Goal: Information Seeking & Learning: Check status

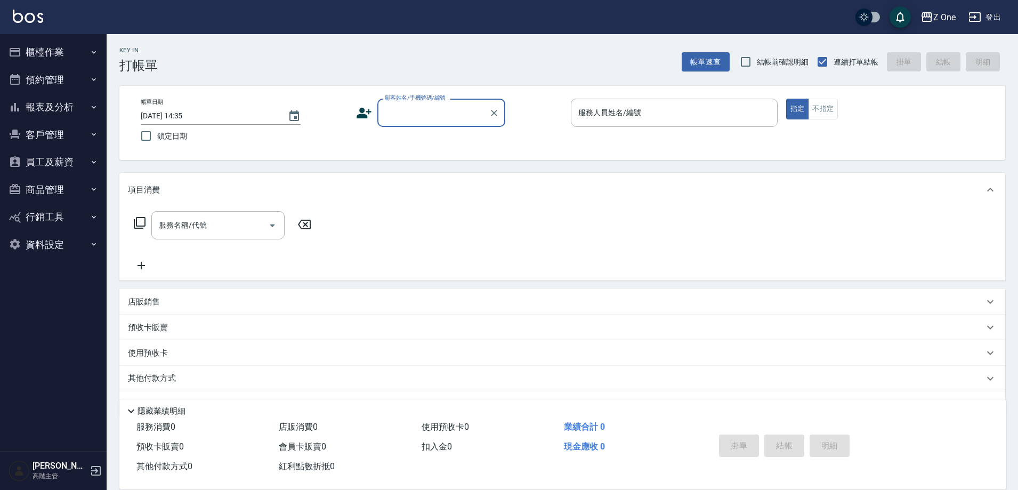
click at [70, 100] on button "報表及分析" at bounding box center [53, 107] width 98 height 28
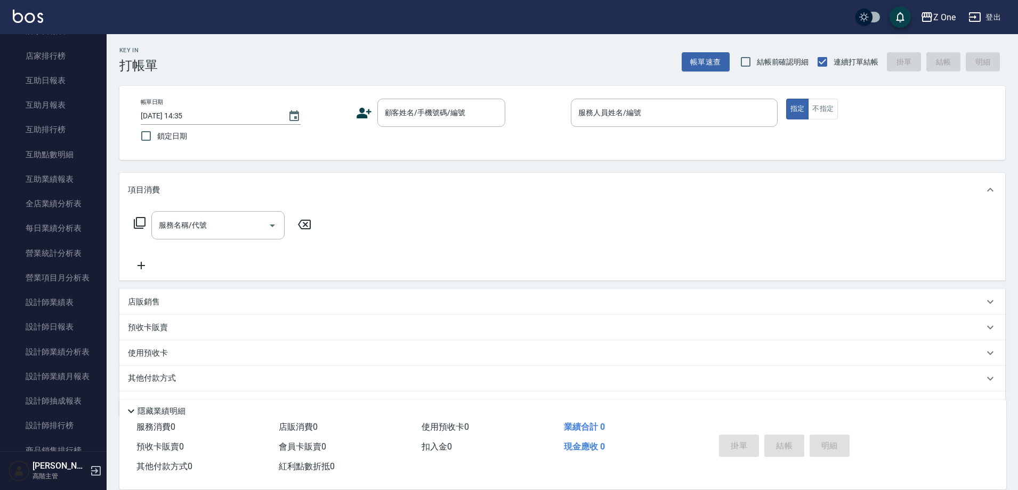
scroll to position [213, 0]
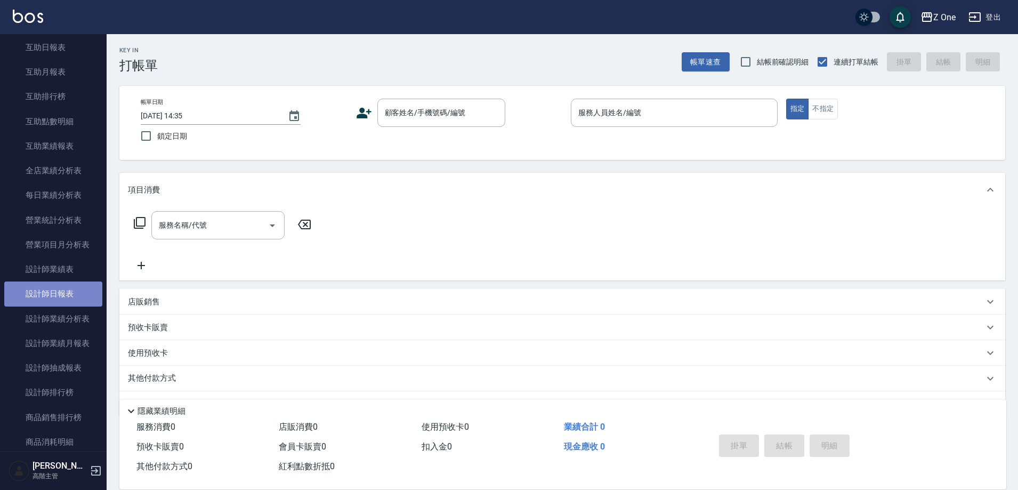
click at [78, 292] on link "設計師日報表" at bounding box center [53, 294] width 98 height 25
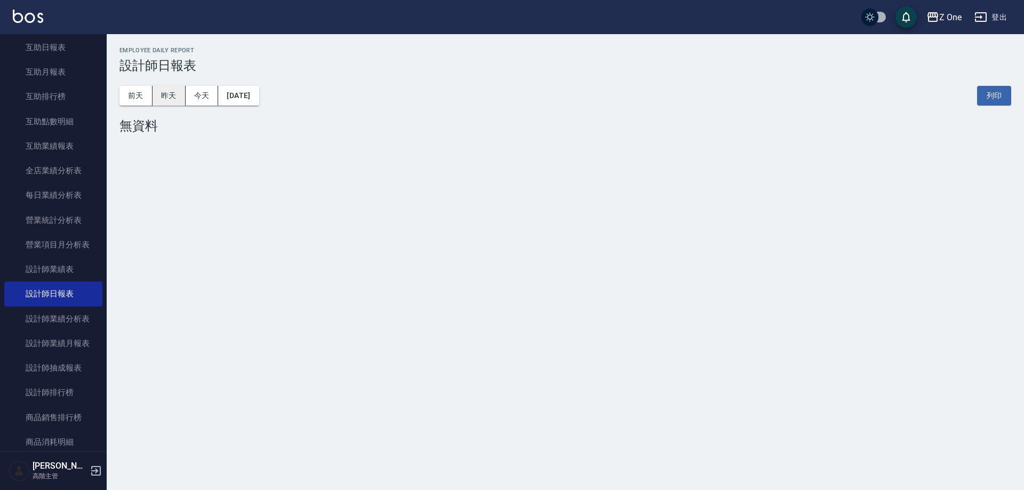
click at [173, 92] on button "昨天" at bounding box center [168, 96] width 33 height 20
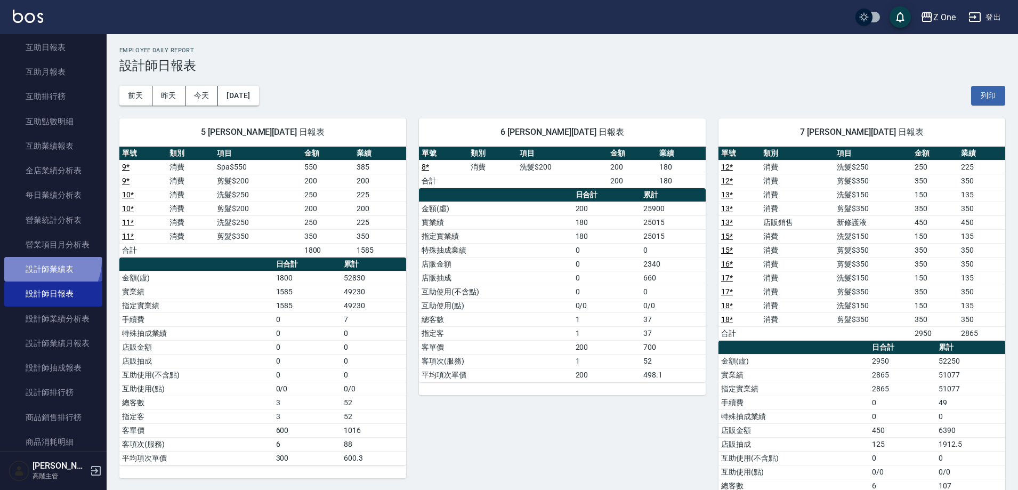
click at [42, 260] on link "設計師業績表" at bounding box center [53, 269] width 98 height 25
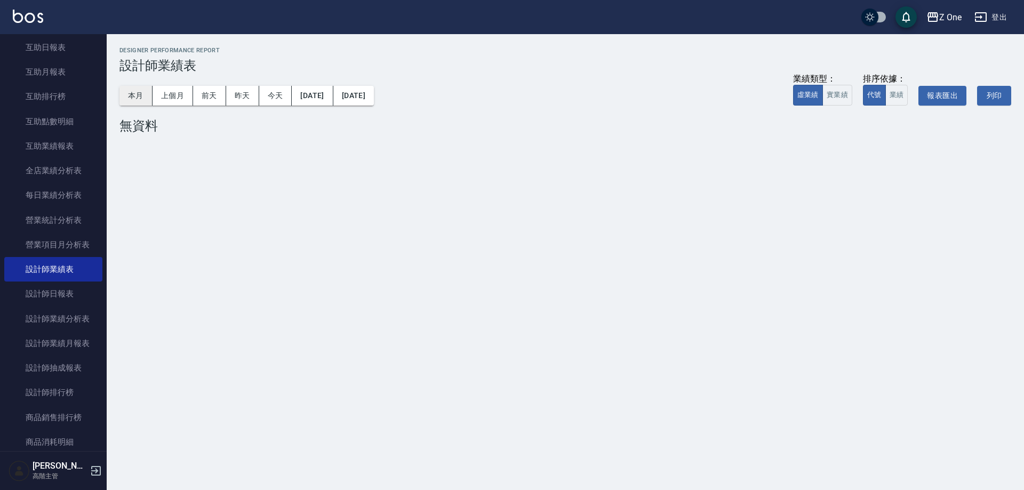
click at [140, 93] on button "本月" at bounding box center [135, 96] width 33 height 20
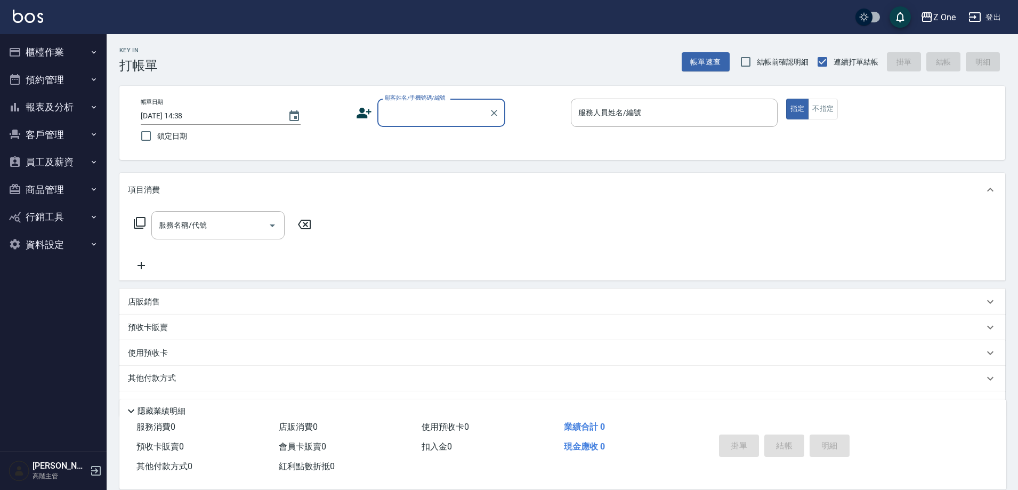
click at [85, 50] on button "櫃檯作業" at bounding box center [53, 52] width 98 height 28
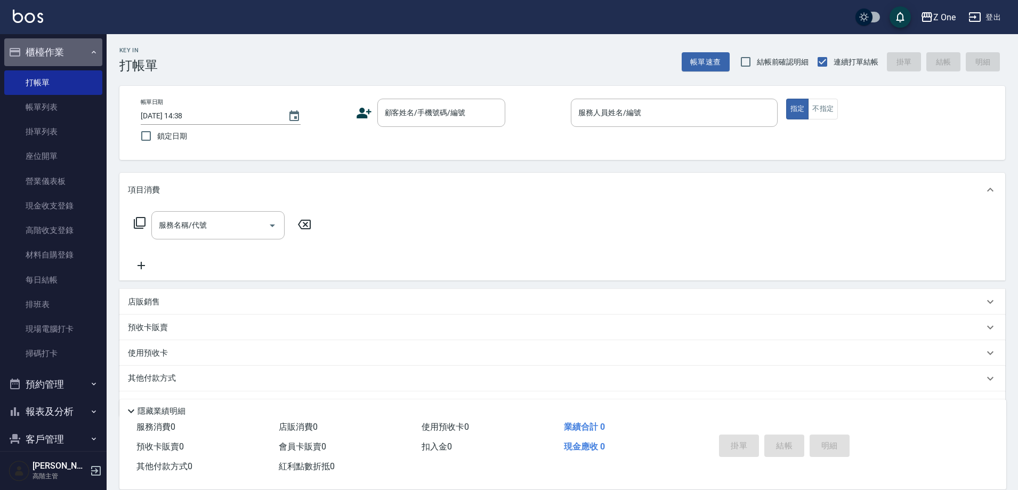
click at [77, 50] on button "櫃檯作業" at bounding box center [53, 52] width 98 height 28
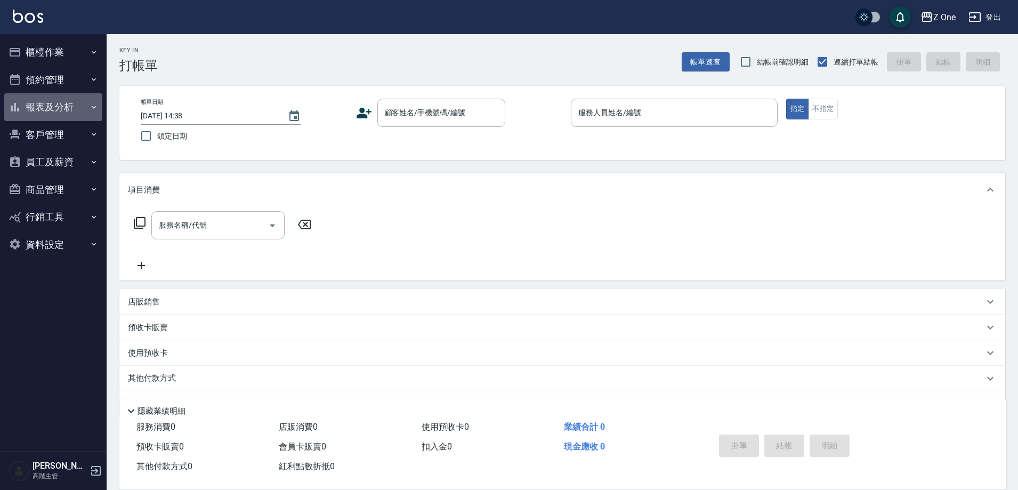
click at [81, 102] on button "報表及分析" at bounding box center [53, 107] width 98 height 28
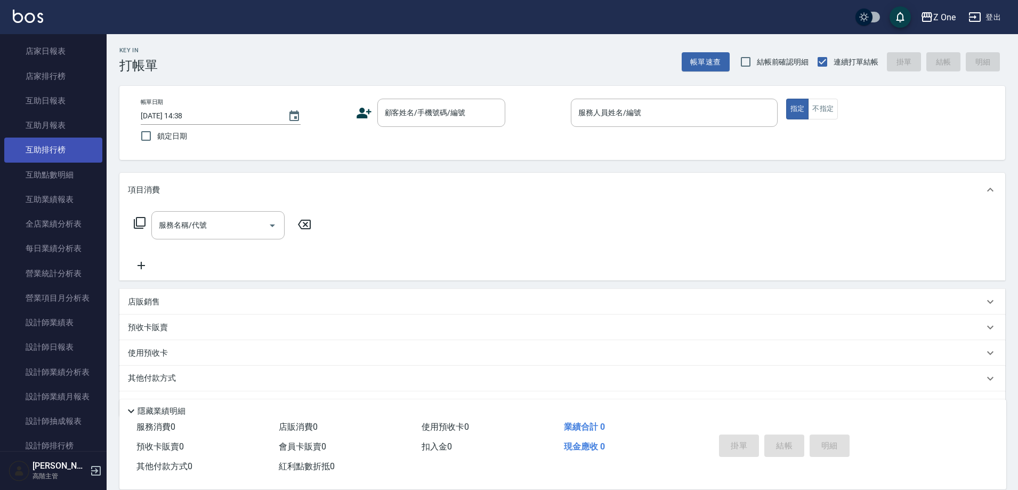
scroll to position [213, 0]
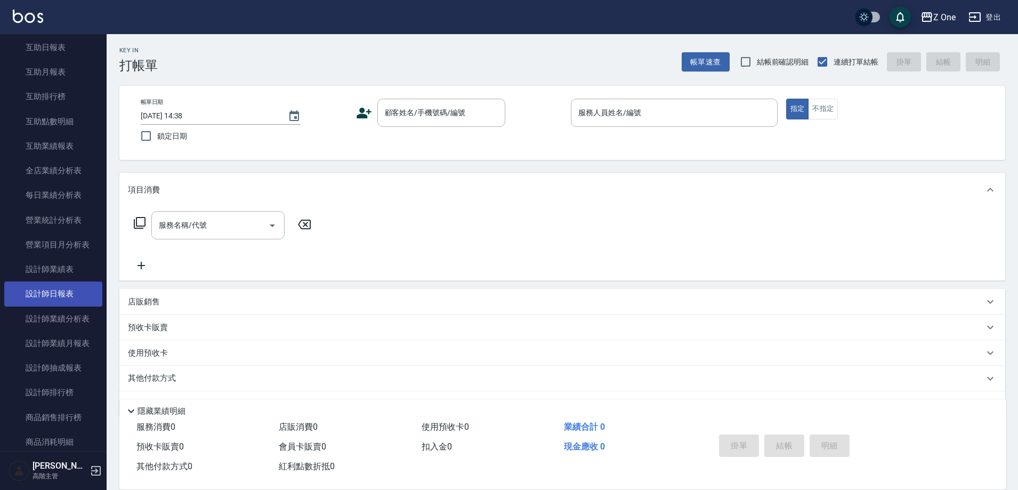
click at [77, 295] on link "設計師日報表" at bounding box center [53, 294] width 98 height 25
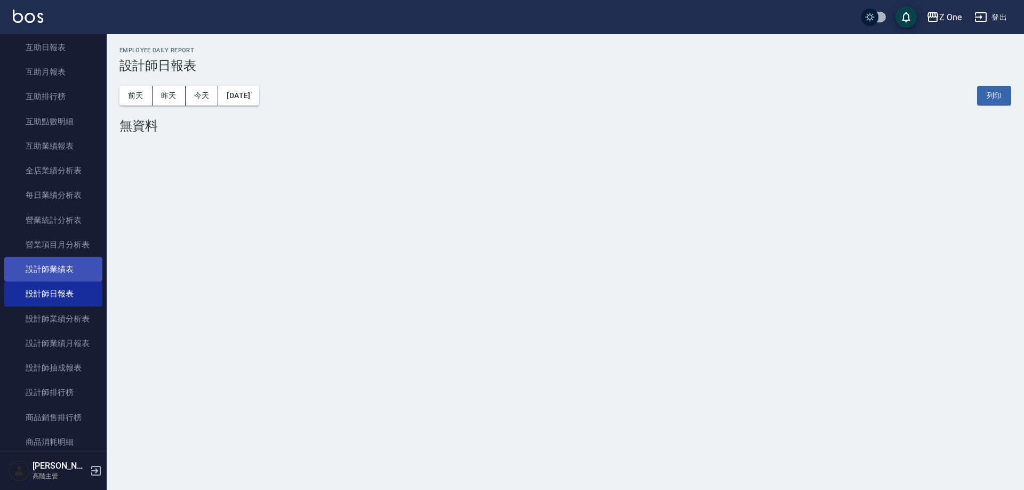
click at [81, 280] on link "設計師業績表" at bounding box center [53, 269] width 98 height 25
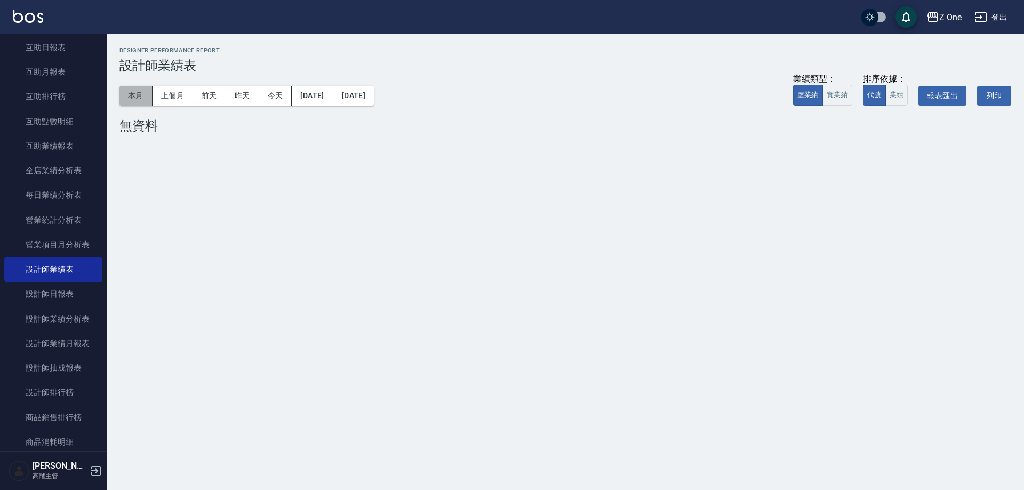
click at [143, 91] on button "本月" at bounding box center [135, 96] width 33 height 20
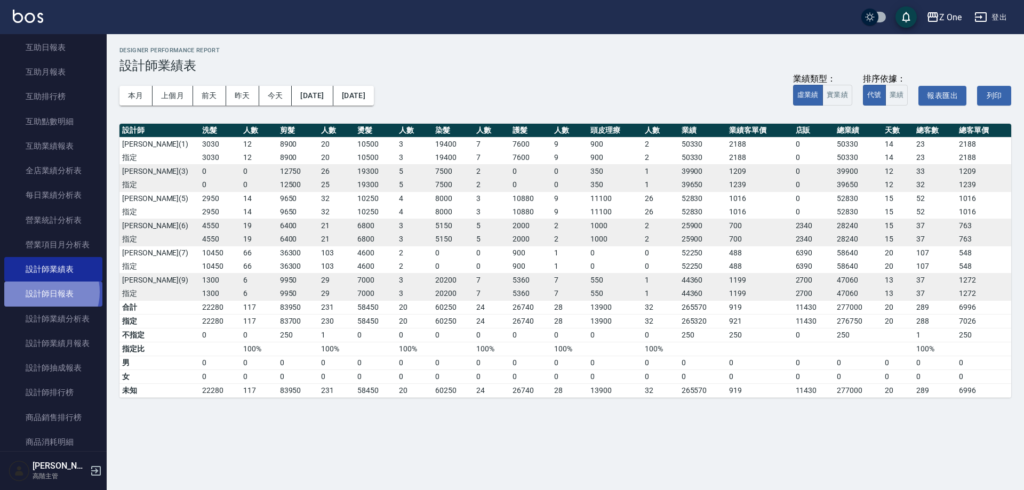
click at [41, 292] on link "設計師日報表" at bounding box center [53, 294] width 98 height 25
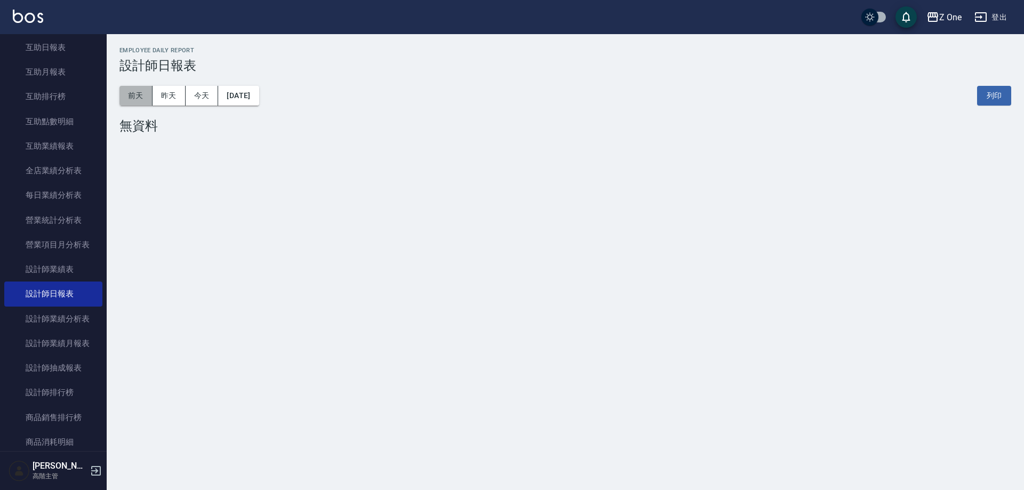
click at [147, 98] on button "前天" at bounding box center [135, 96] width 33 height 20
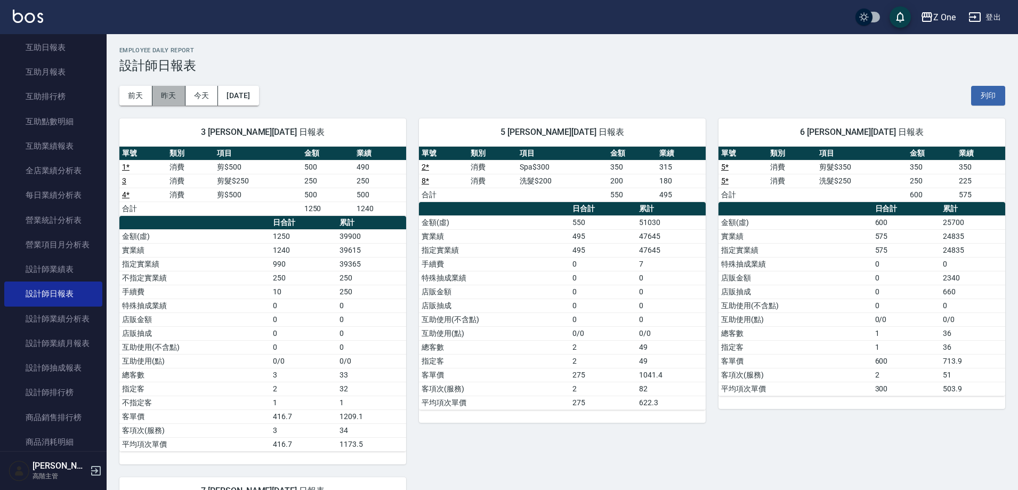
click at [156, 98] on button "昨天" at bounding box center [168, 96] width 33 height 20
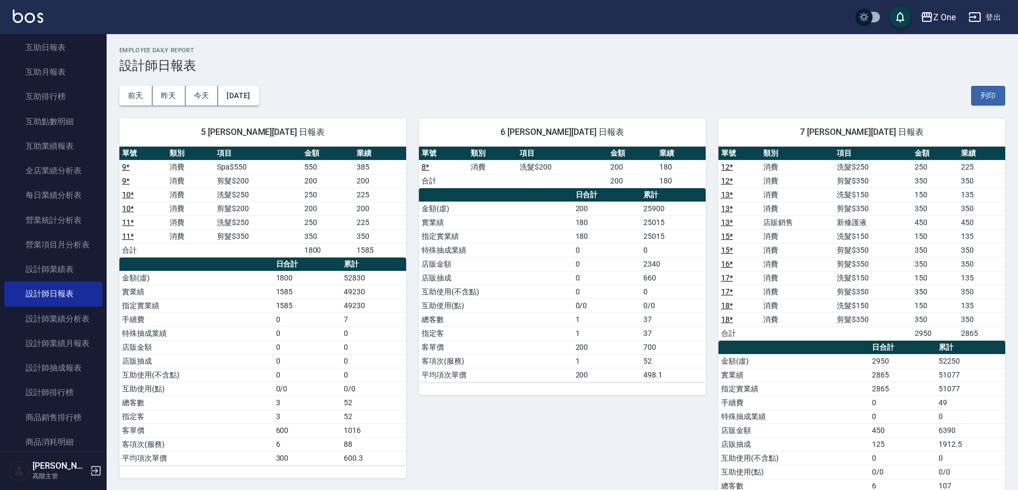
scroll to position [160, 0]
